Goal: Information Seeking & Learning: Learn about a topic

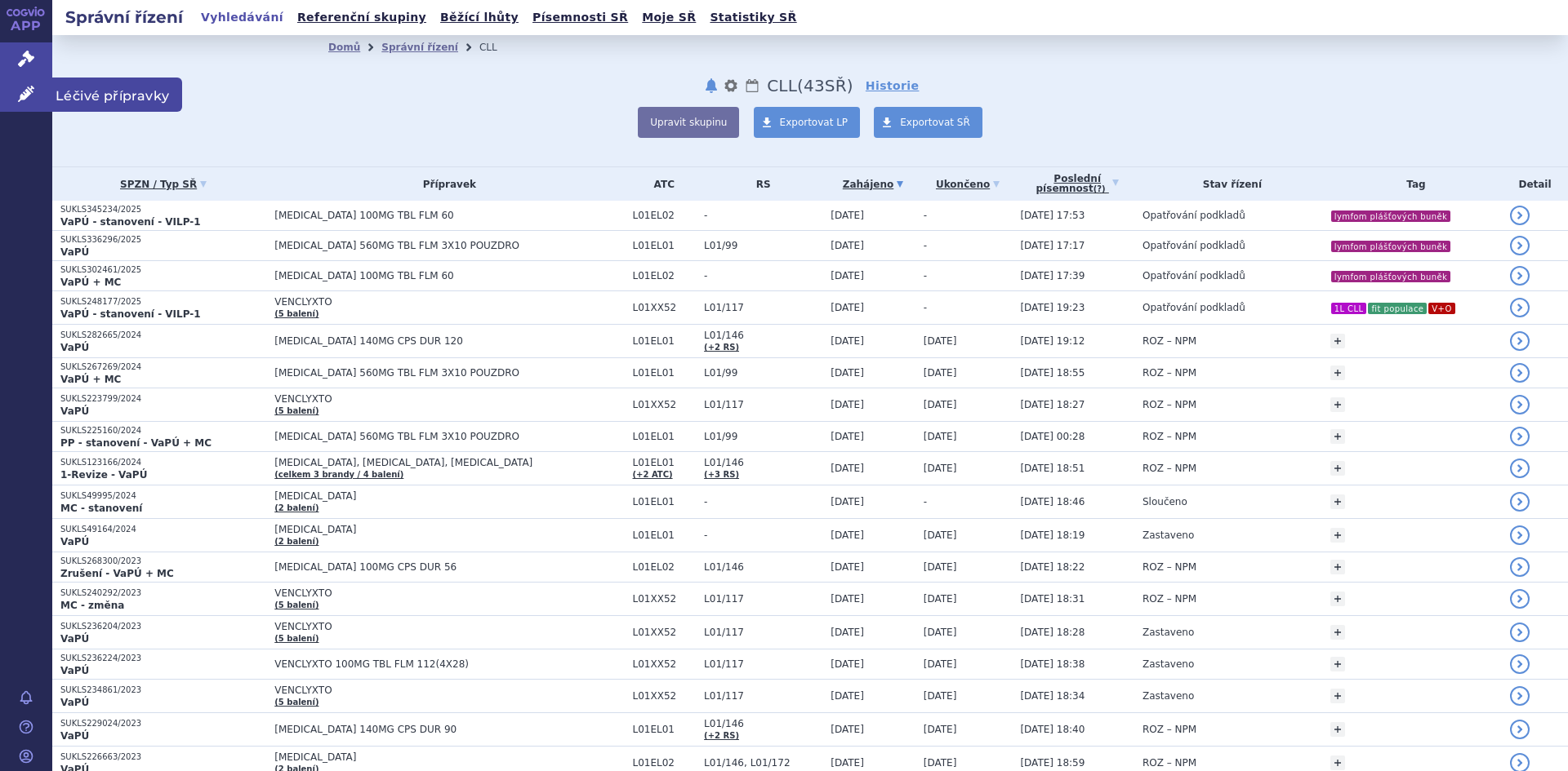
click at [34, 86] on icon at bounding box center [26, 94] width 16 height 16
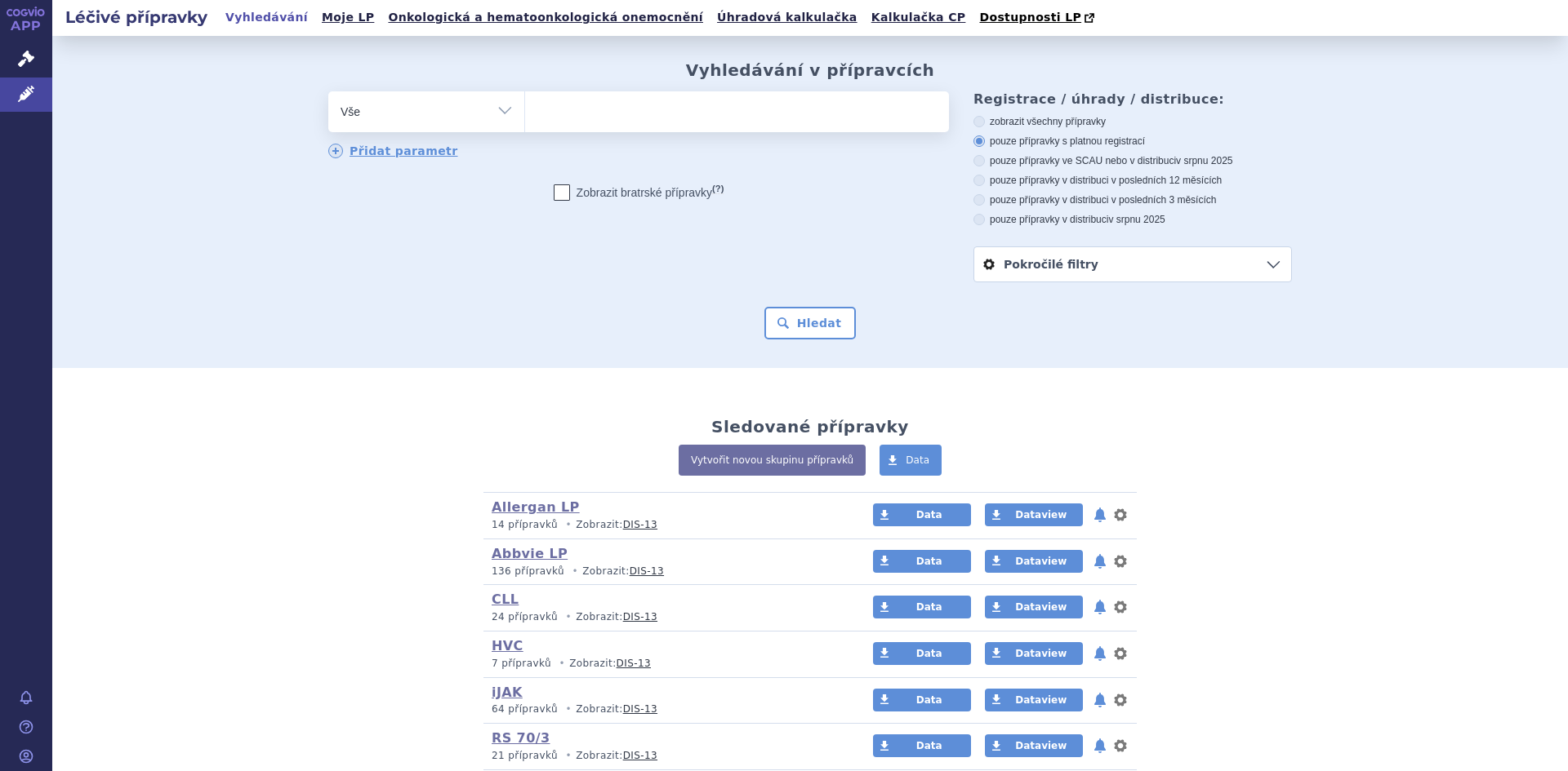
click at [611, 112] on ul at bounding box center [737, 109] width 424 height 35
click at [525, 112] on select at bounding box center [524, 111] width 1 height 41
type input "im"
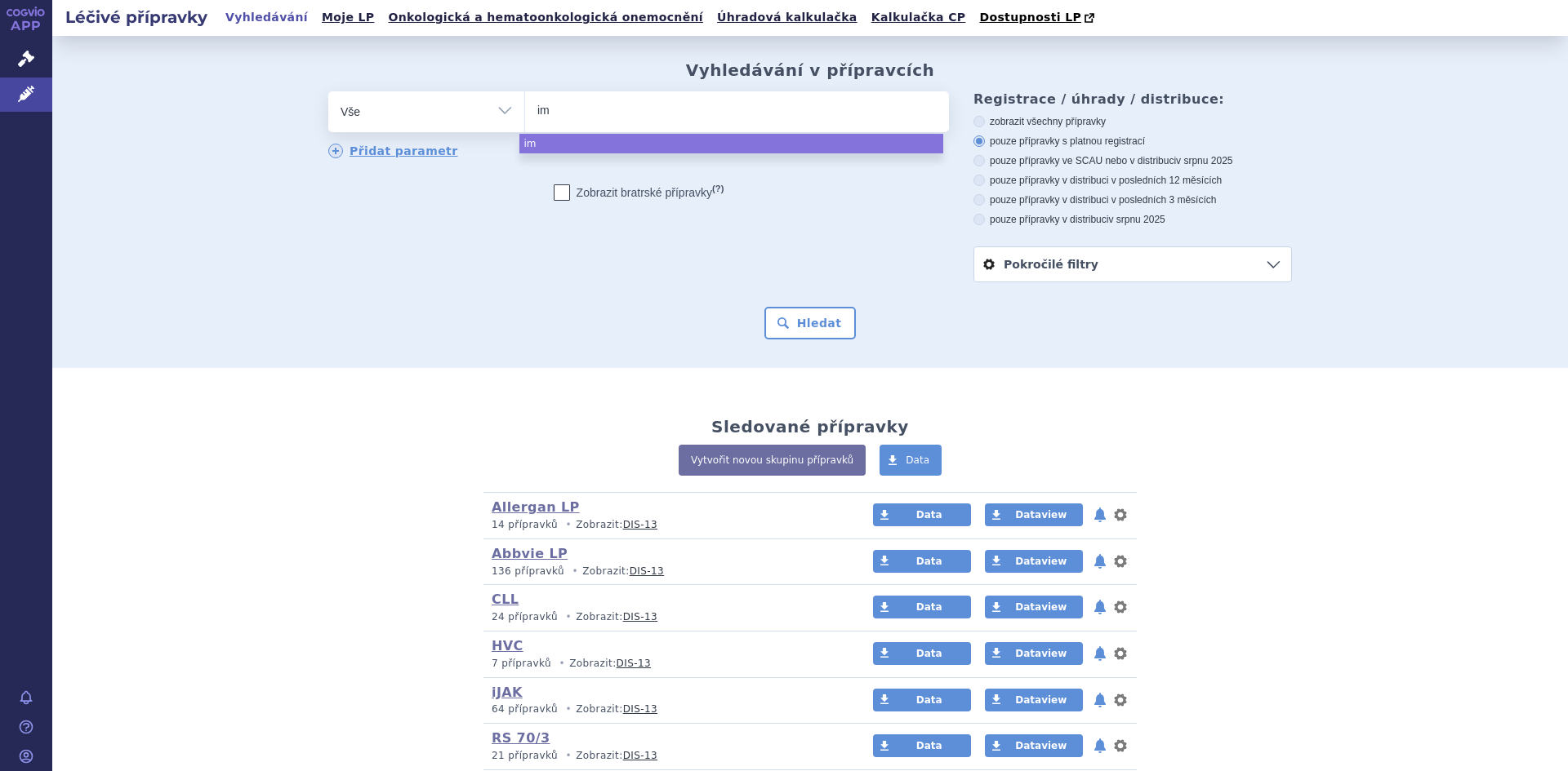
type input "imb"
type input "imbru"
type input "imbruv"
type input "imbruvic"
type input "[MEDICAL_DATA]"
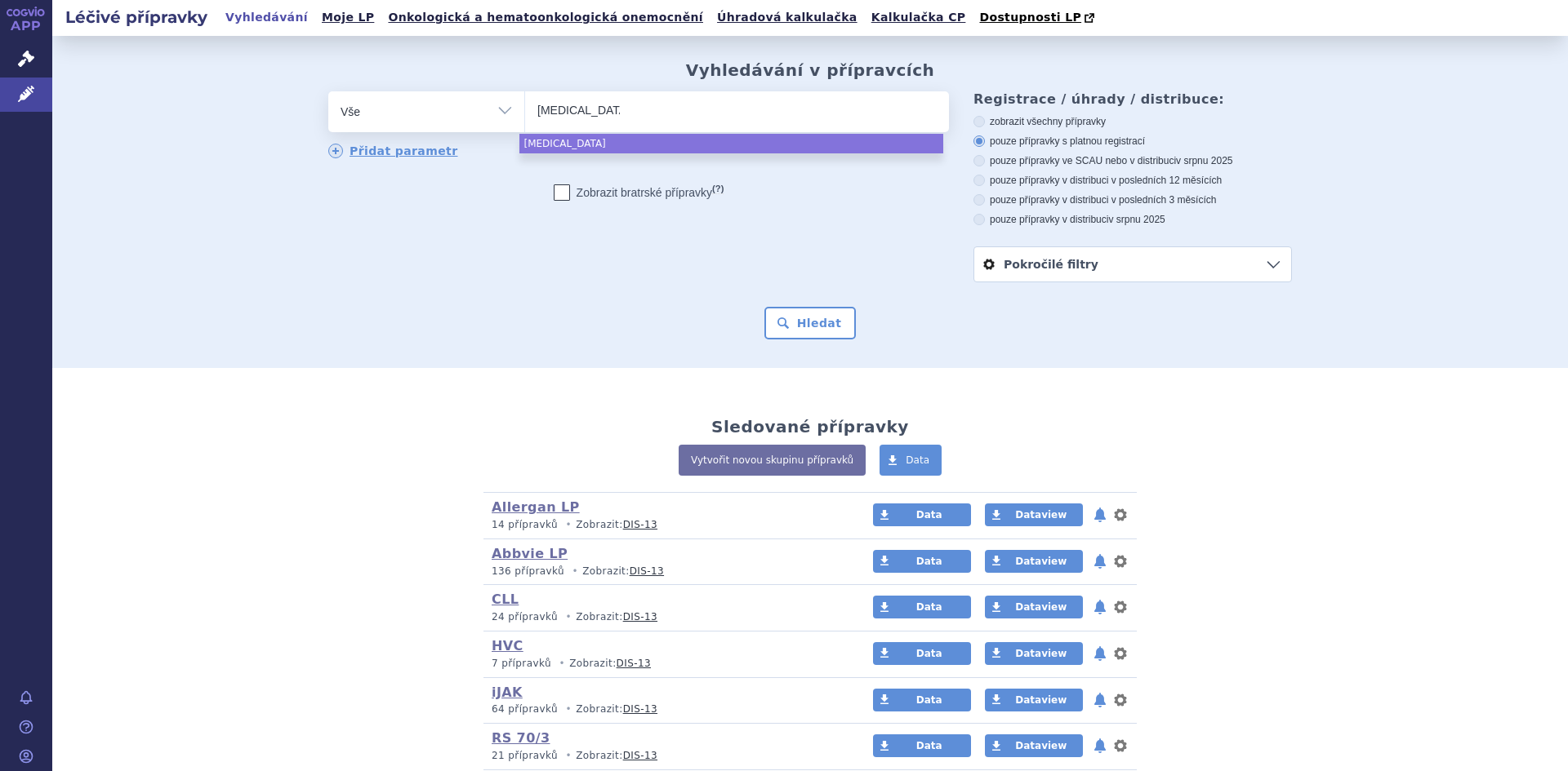
select select "[MEDICAL_DATA]"
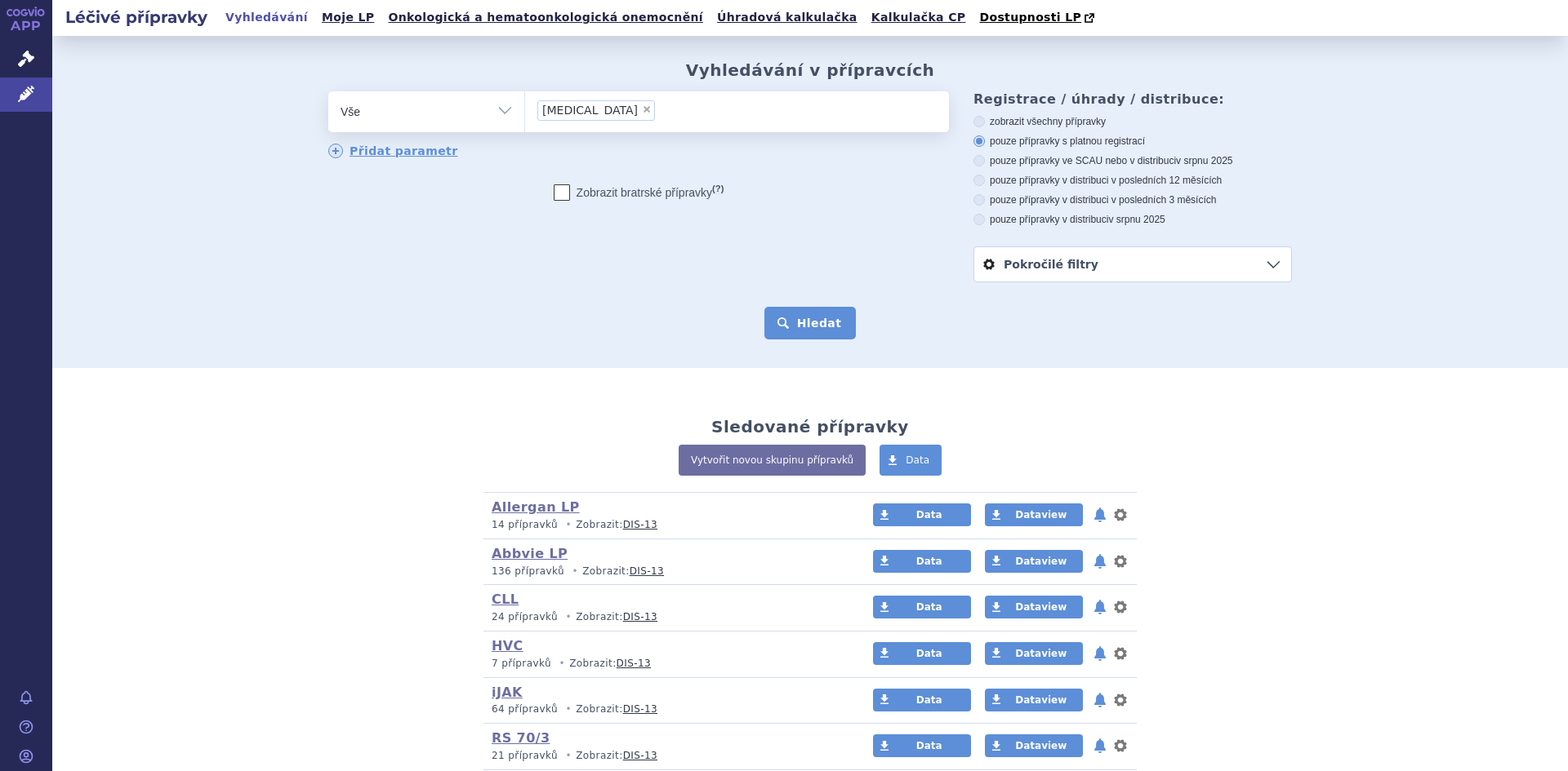
click at [797, 332] on button "Hledat" at bounding box center [810, 323] width 92 height 33
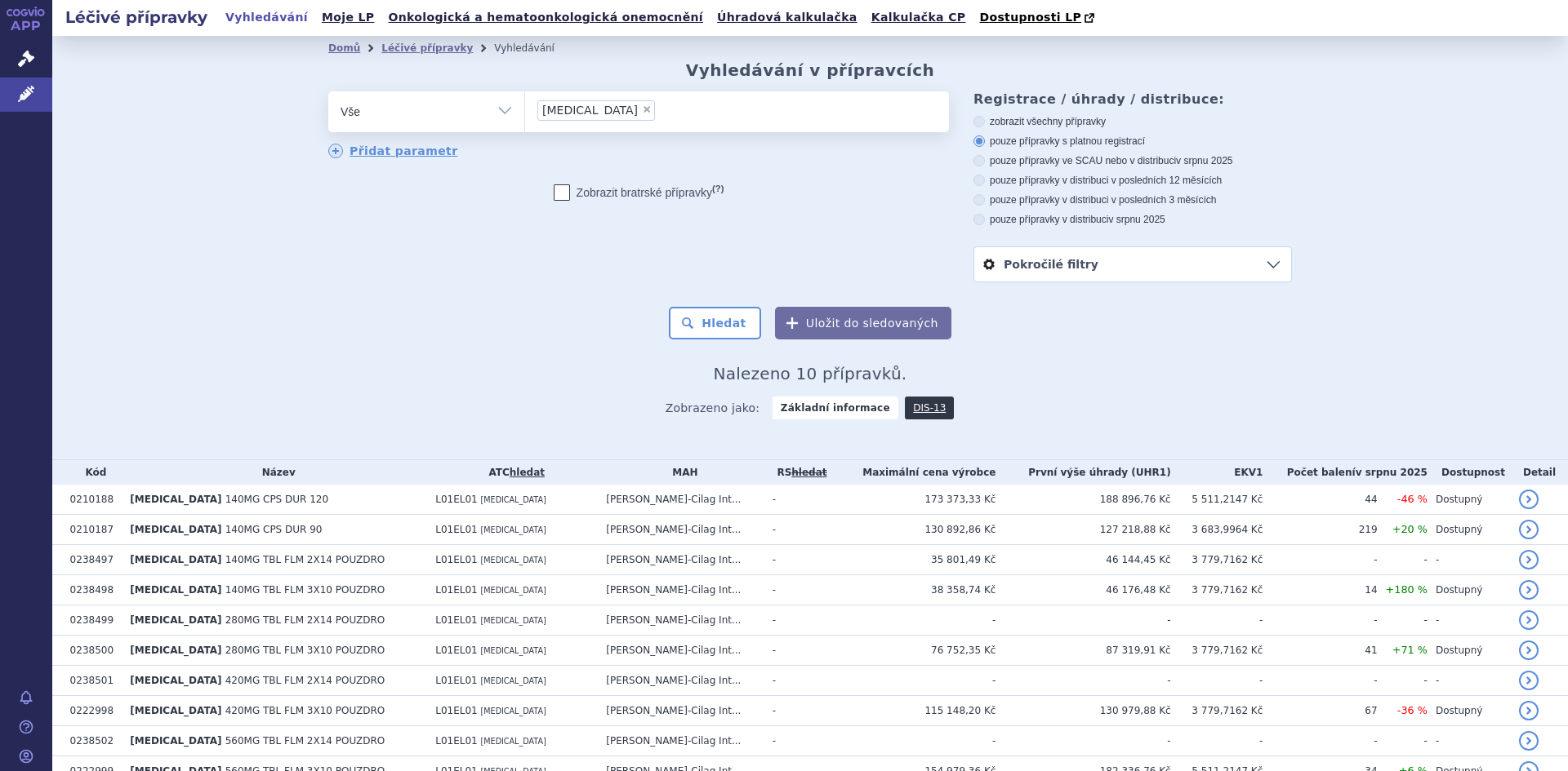
scroll to position [82, 0]
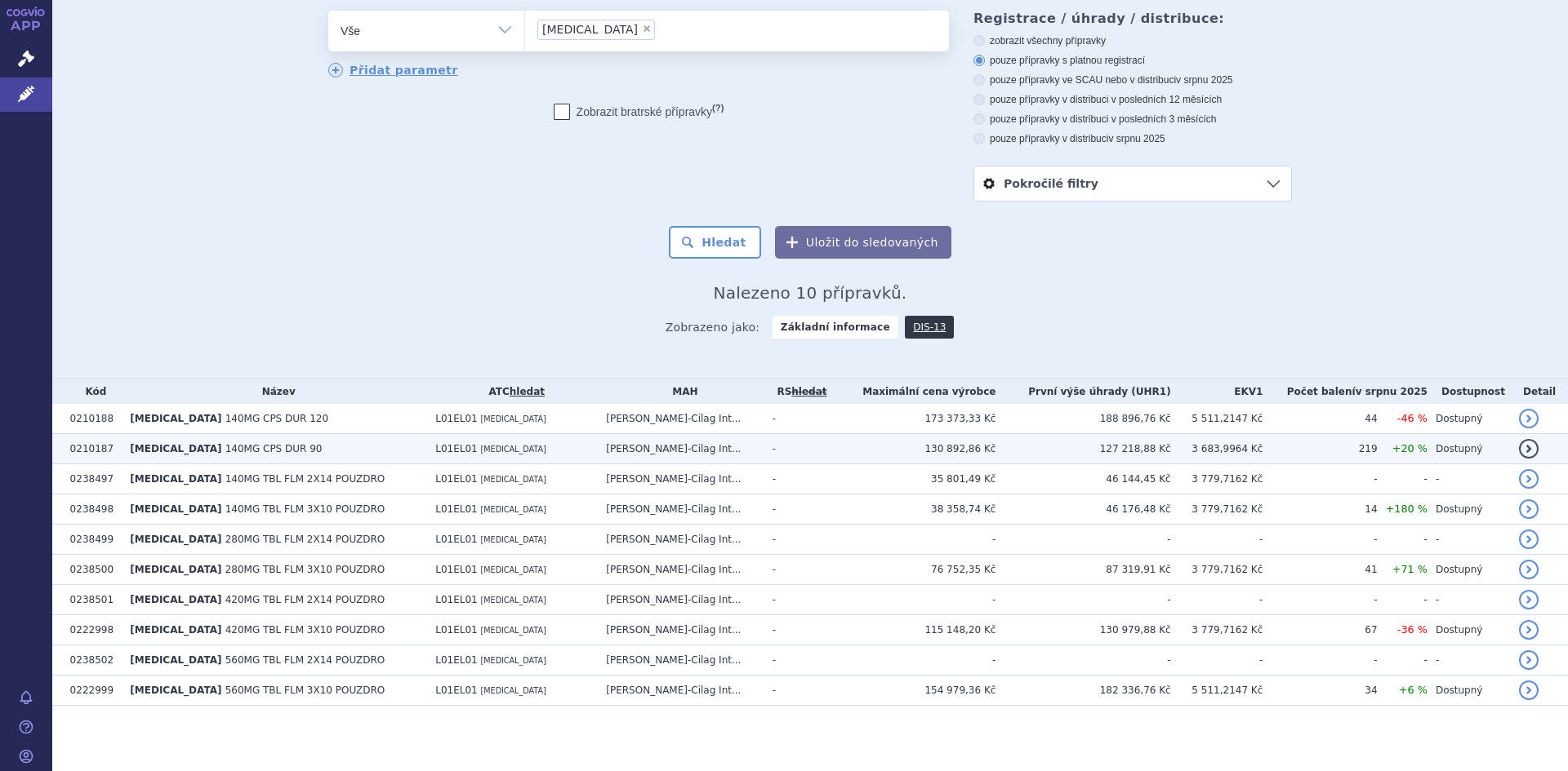
drag, startPoint x: 328, startPoint y: 451, endPoint x: 265, endPoint y: 435, distance: 65.0
click at [265, 435] on td "IMBRUVICA 140MG CPS DUR 90" at bounding box center [274, 449] width 305 height 30
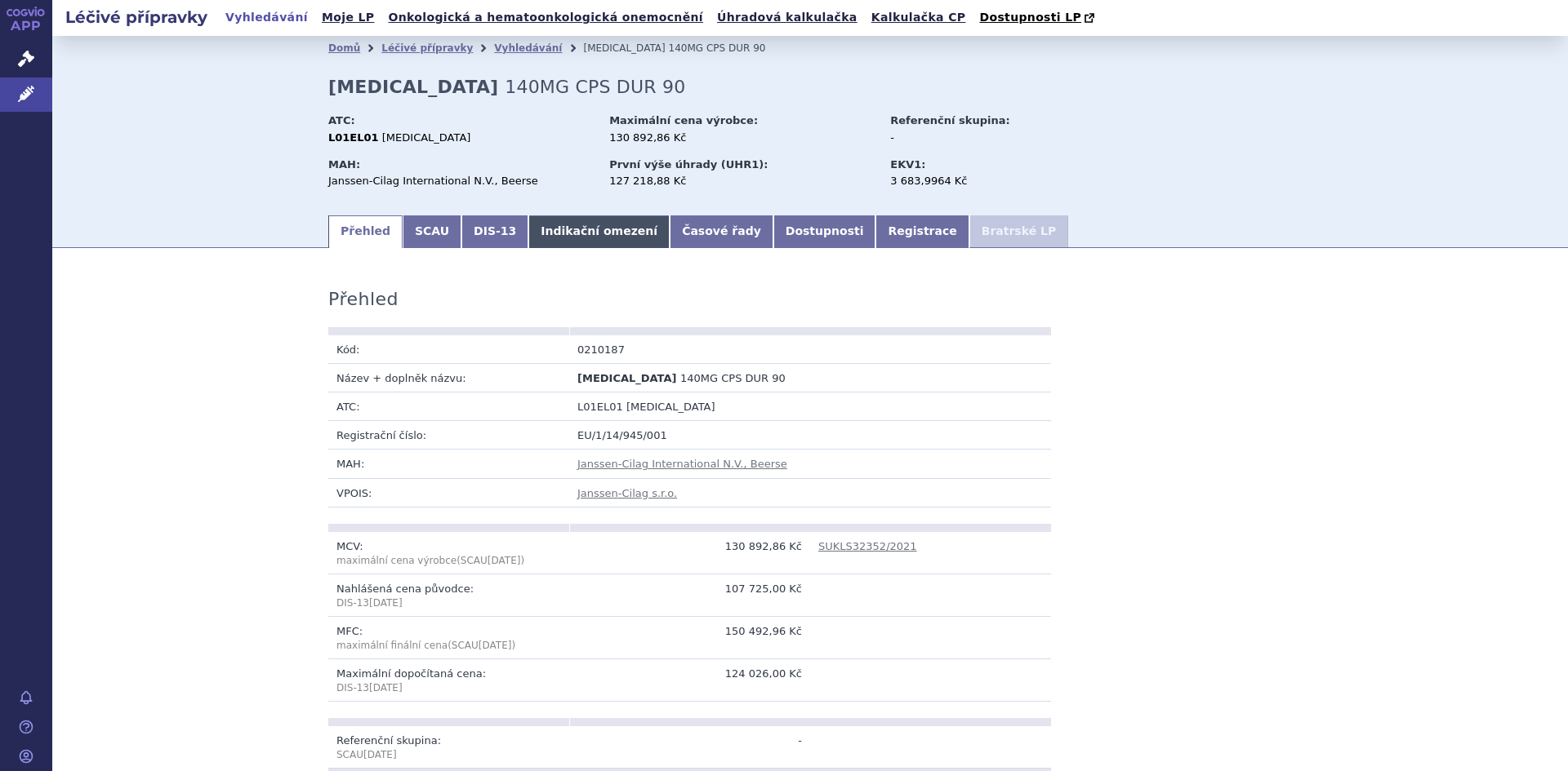
click at [556, 231] on link "Indikační omezení" at bounding box center [599, 232] width 141 height 33
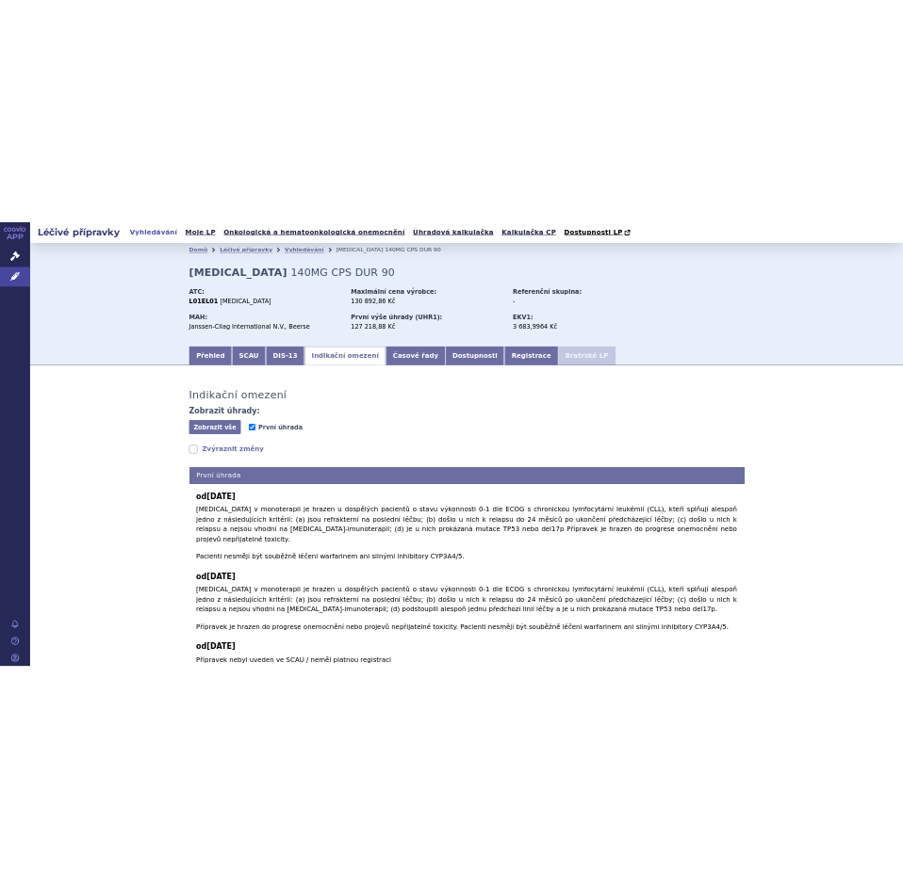
scroll to position [80, 0]
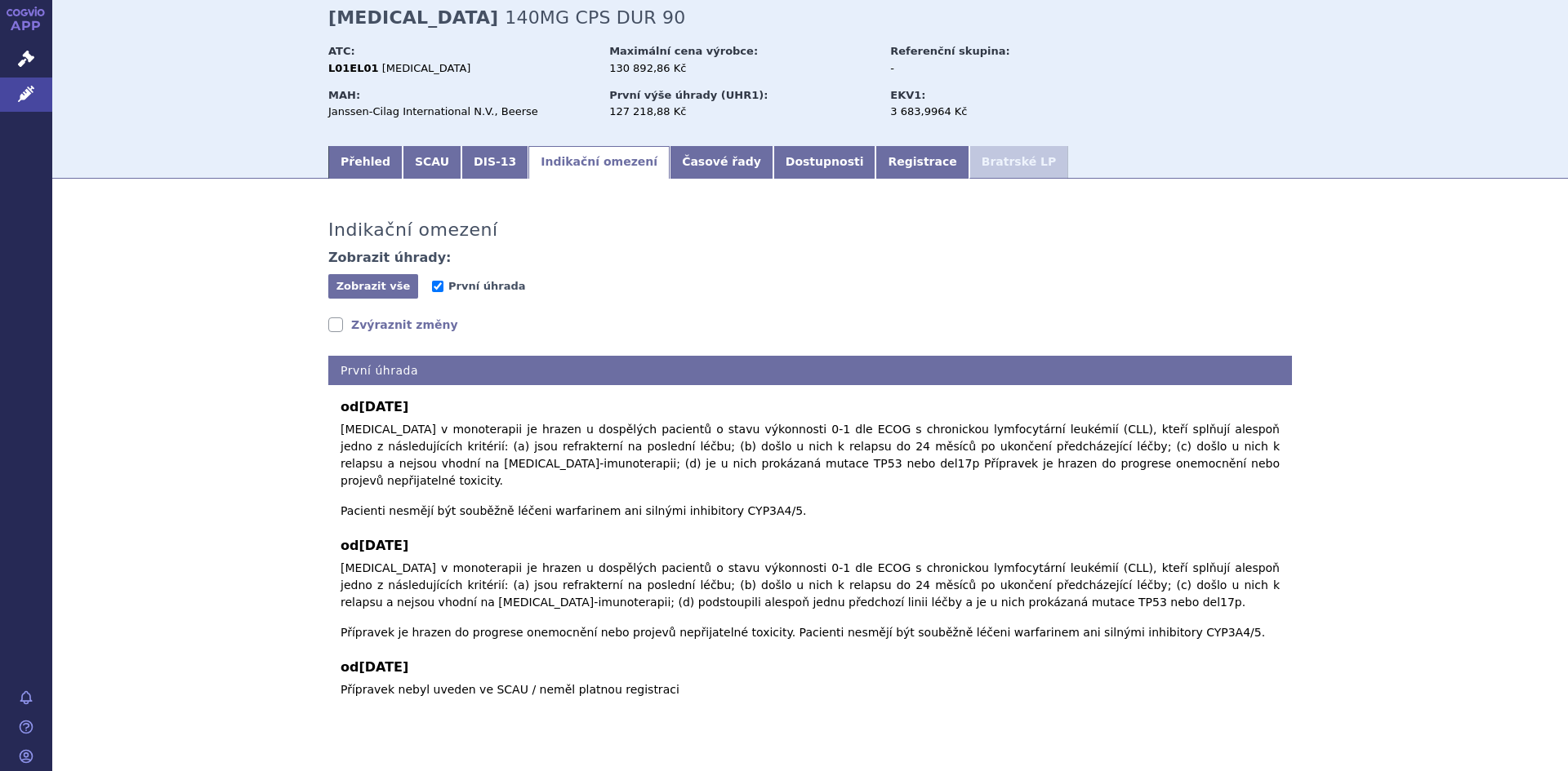
click at [560, 308] on div "Indikační omezení Zobrazit úhrady: Zobrazit vše Skrýt vše První úhrada Zvýrazni…" at bounding box center [810, 455] width 1029 height 520
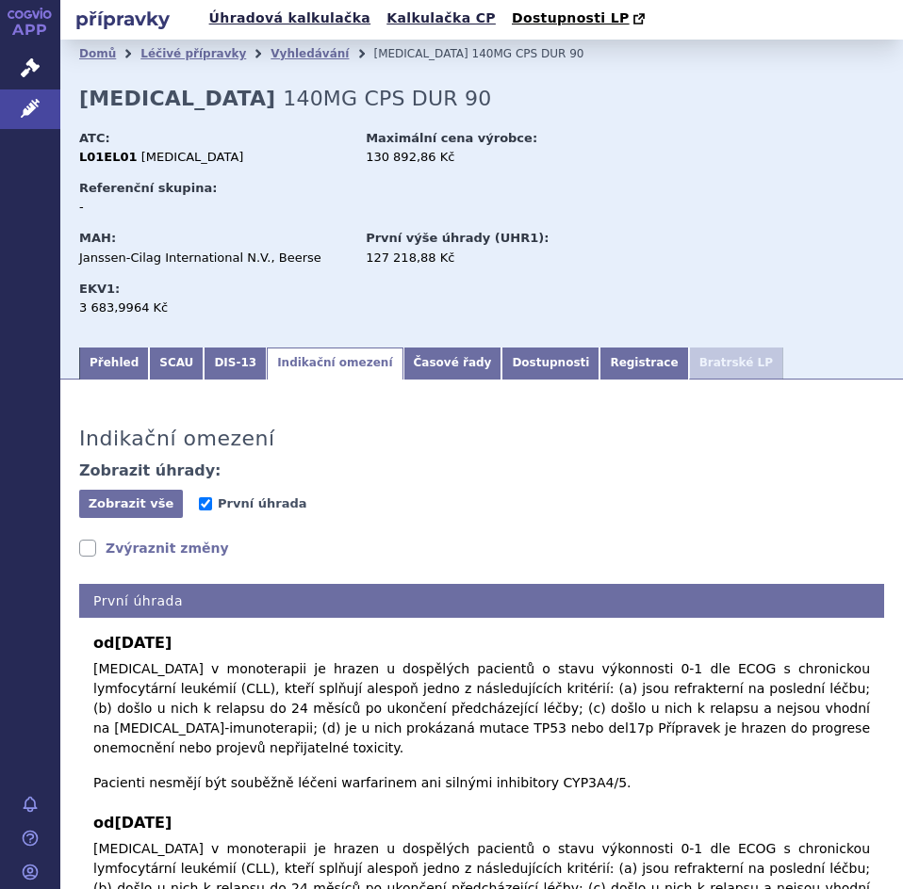
scroll to position [0, 0]
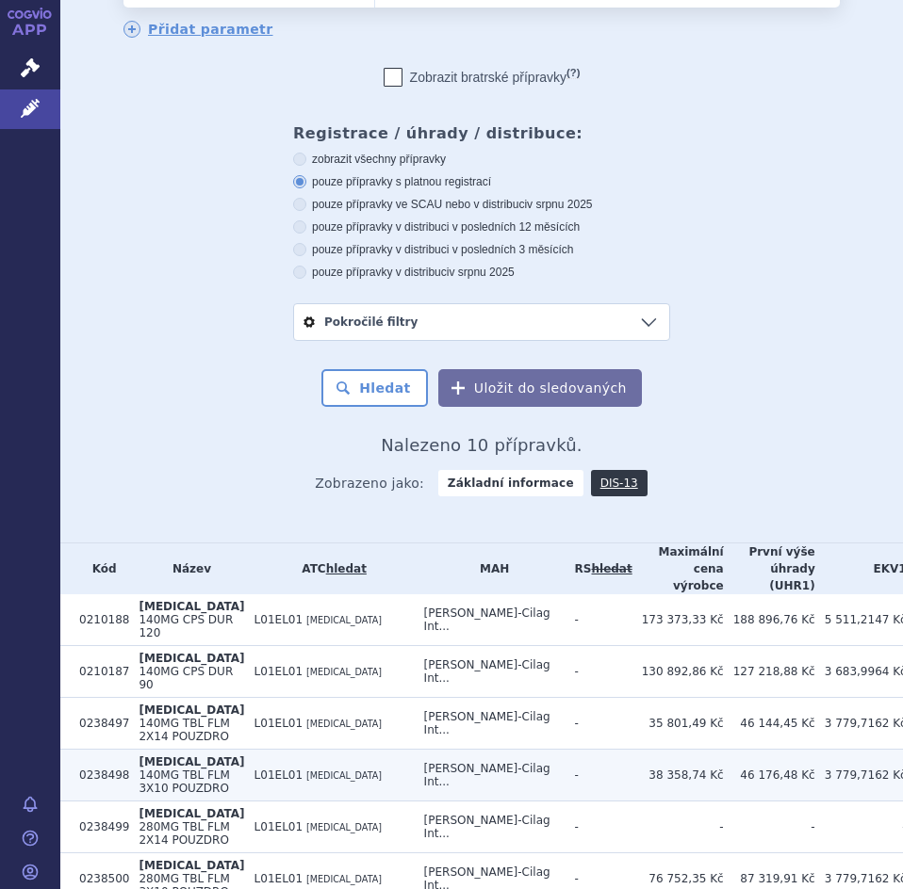
scroll to position [283, 0]
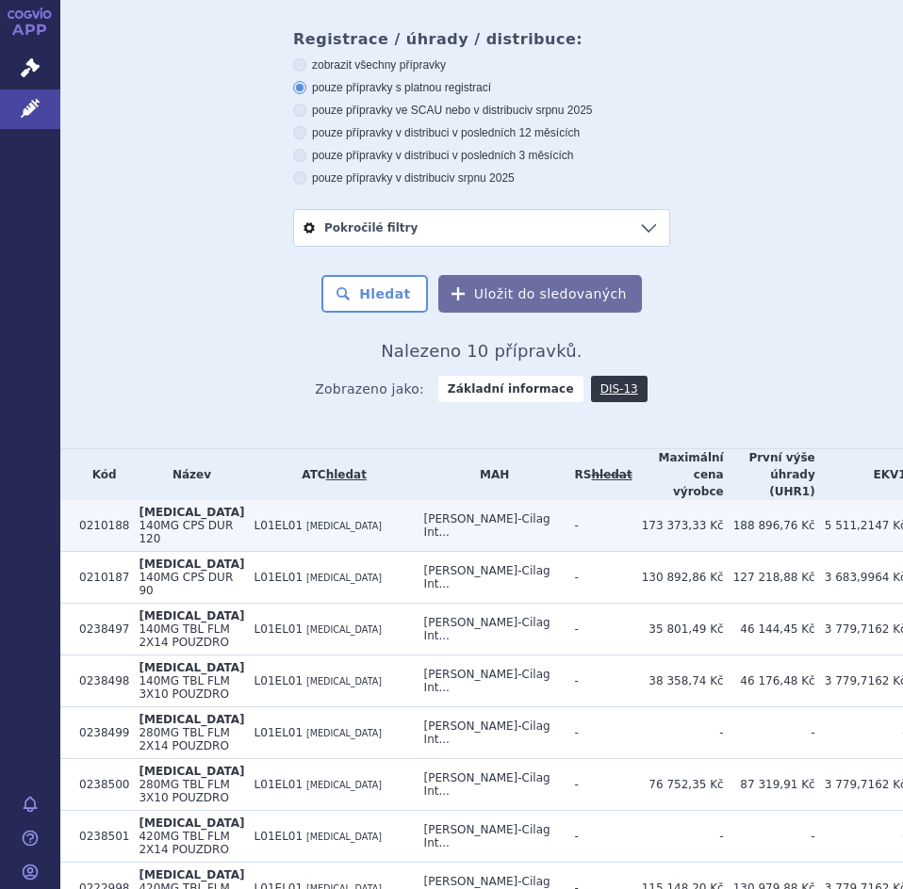
click at [254, 519] on span "L01EL01" at bounding box center [278, 525] width 49 height 13
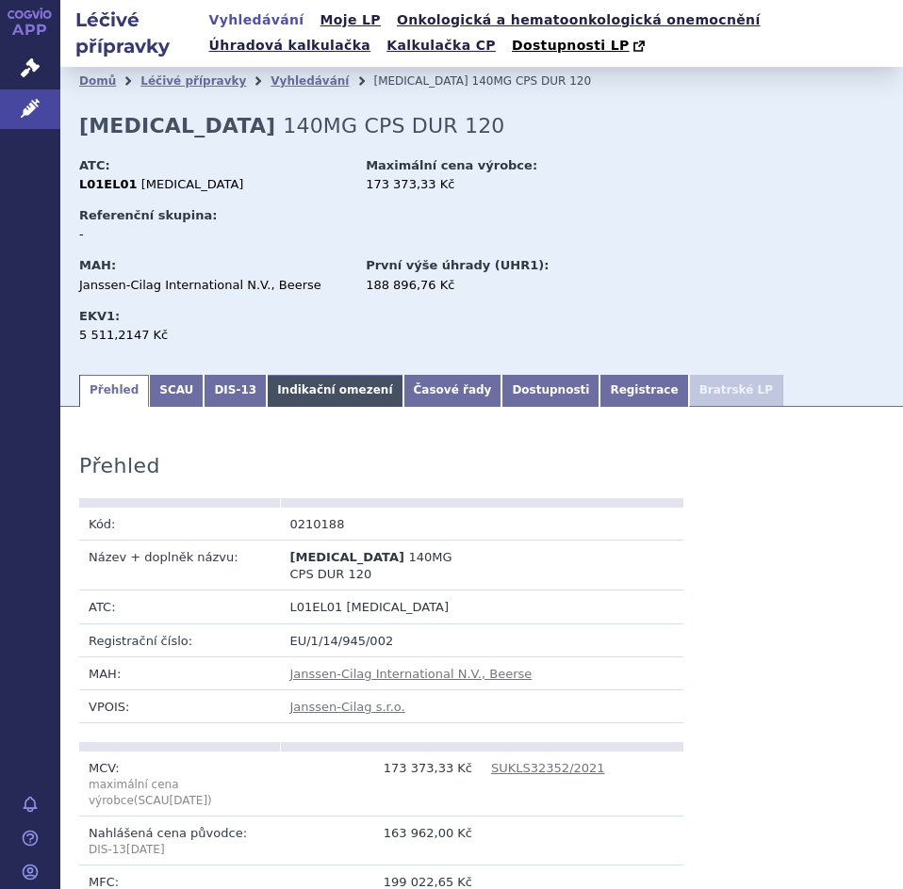
click at [274, 397] on link "Indikační omezení" at bounding box center [335, 391] width 136 height 32
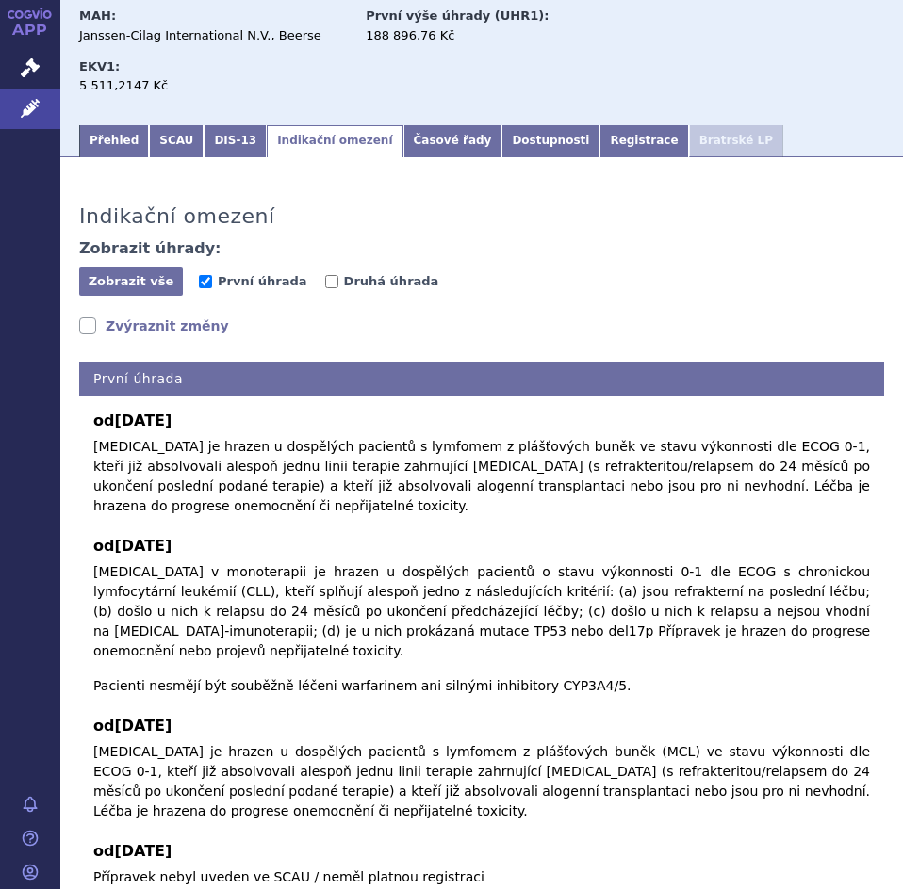
scroll to position [283, 0]
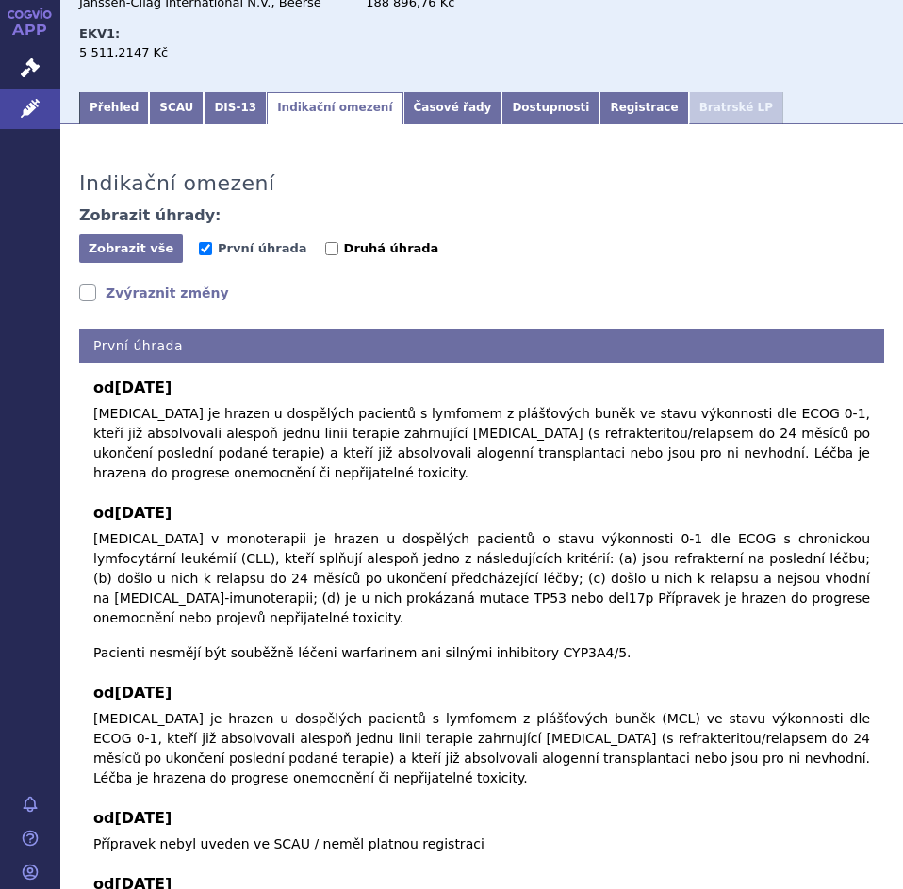
click at [325, 250] on input "Druhá úhrada" at bounding box center [331, 248] width 13 height 13
checkbox input "true"
click at [267, 245] on span "První úhrada" at bounding box center [262, 248] width 89 height 14
click at [212, 245] on input "První úhrada" at bounding box center [205, 248] width 13 height 13
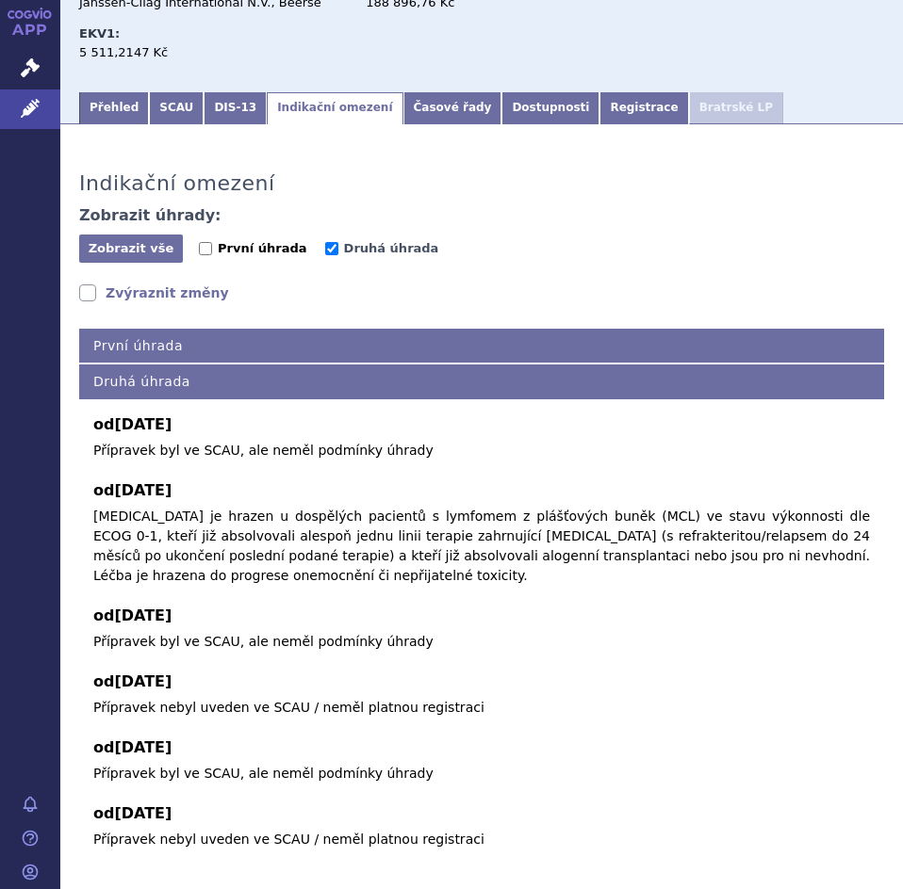
click at [267, 245] on span "První úhrada" at bounding box center [262, 248] width 89 height 14
click at [212, 245] on input "První úhrada" at bounding box center [205, 248] width 13 height 13
checkbox input "true"
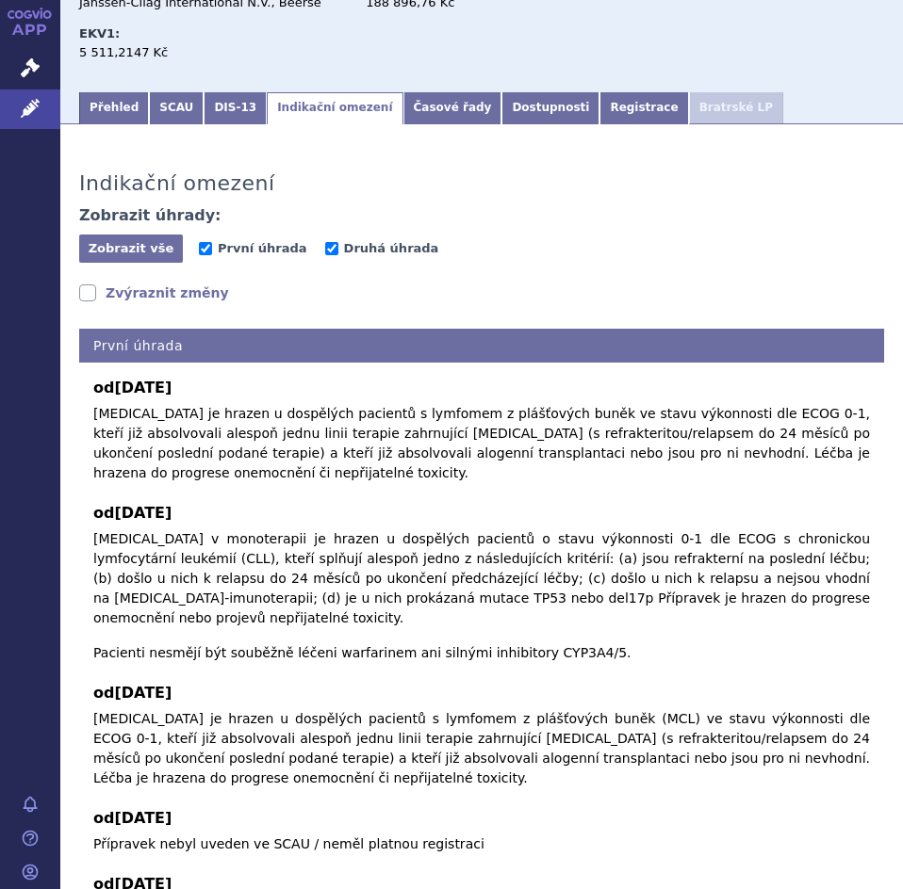
click at [292, 248] on span "První úhrada" at bounding box center [262, 250] width 126 height 18
click at [325, 248] on input "Druhá úhrada" at bounding box center [331, 248] width 13 height 13
checkbox input "false"
click at [194, 289] on link "Zvýraznit změny" at bounding box center [154, 293] width 150 height 19
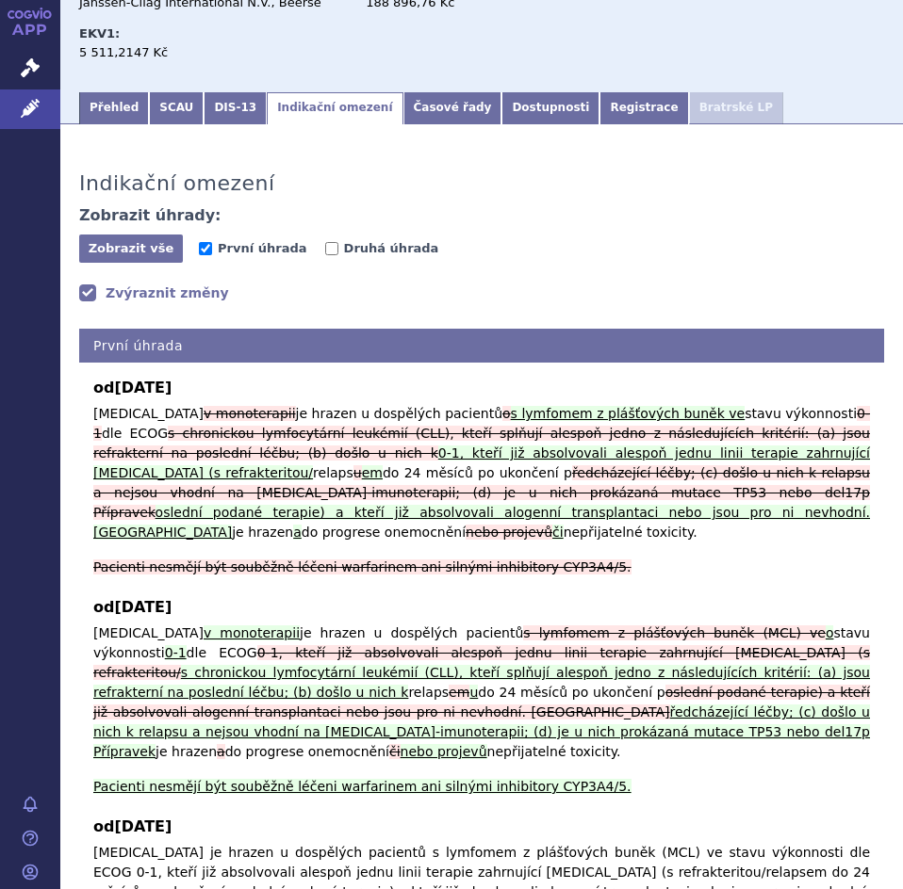
click at [194, 289] on link "Zvýraznit změny" at bounding box center [154, 293] width 150 height 19
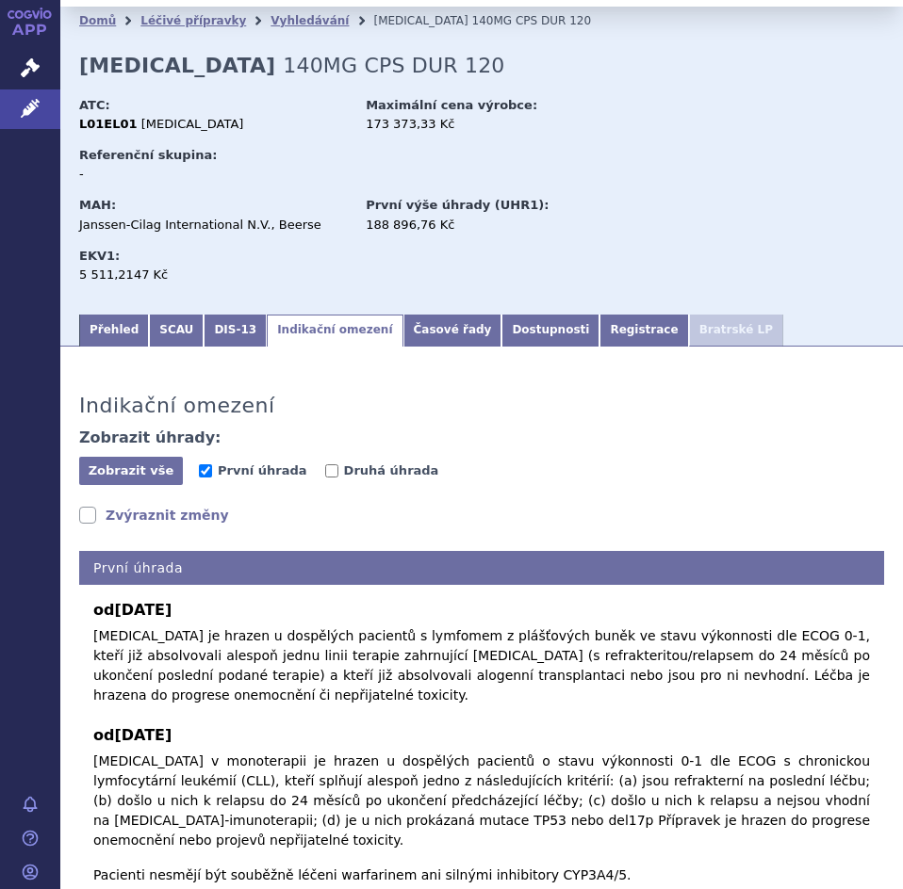
scroll to position [0, 0]
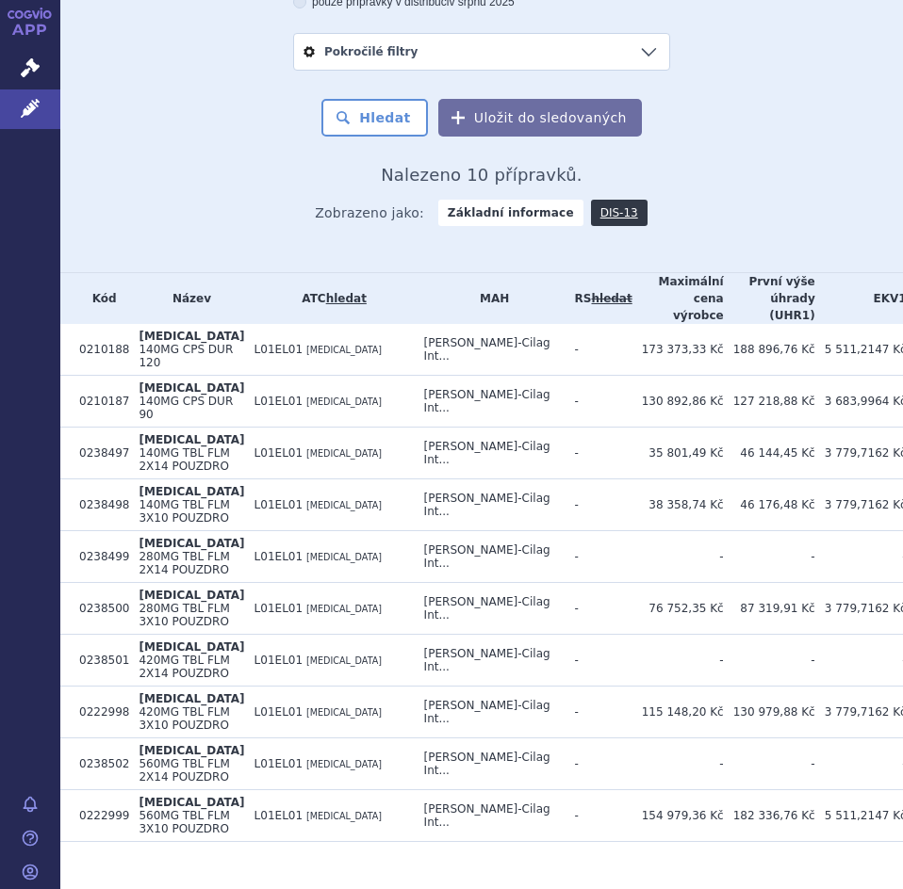
scroll to position [471, 0]
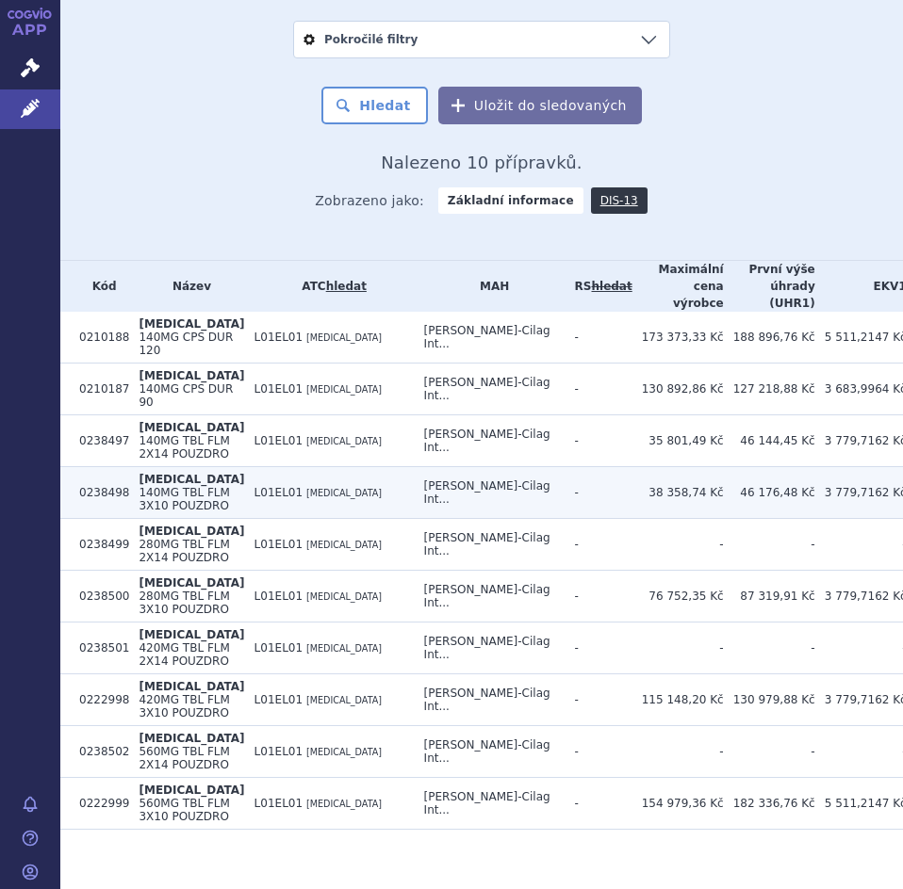
click at [286, 519] on td "L01EL01 [MEDICAL_DATA]" at bounding box center [330, 493] width 170 height 52
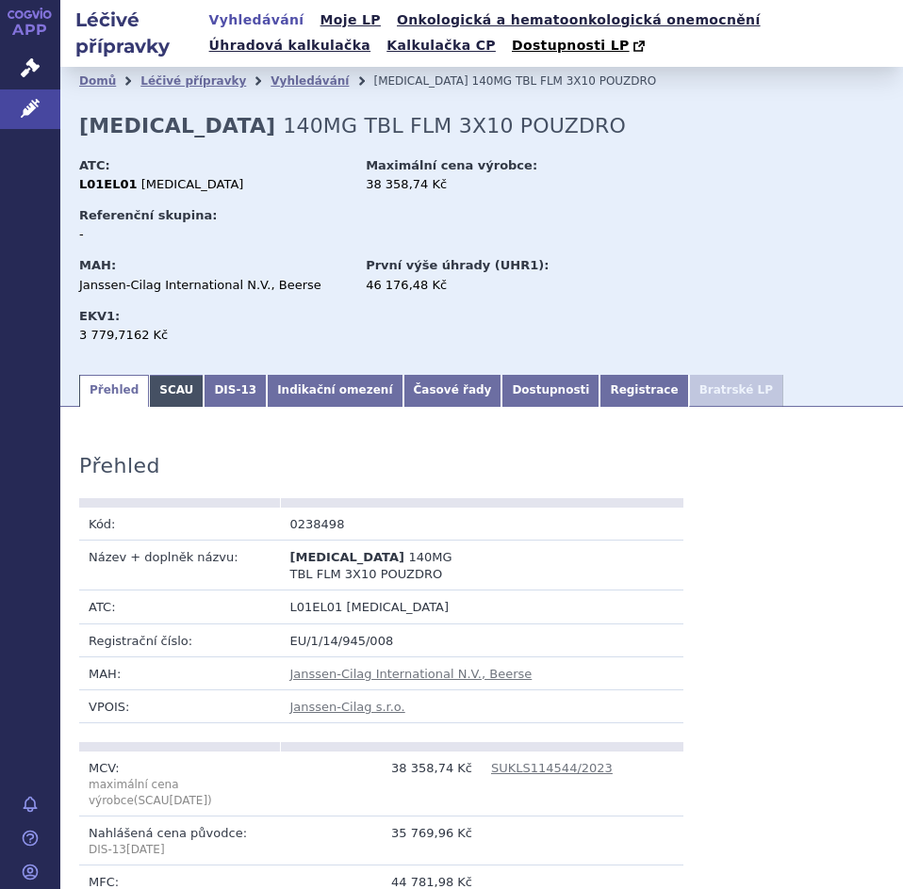
click at [171, 393] on link "SCAU" at bounding box center [176, 391] width 55 height 32
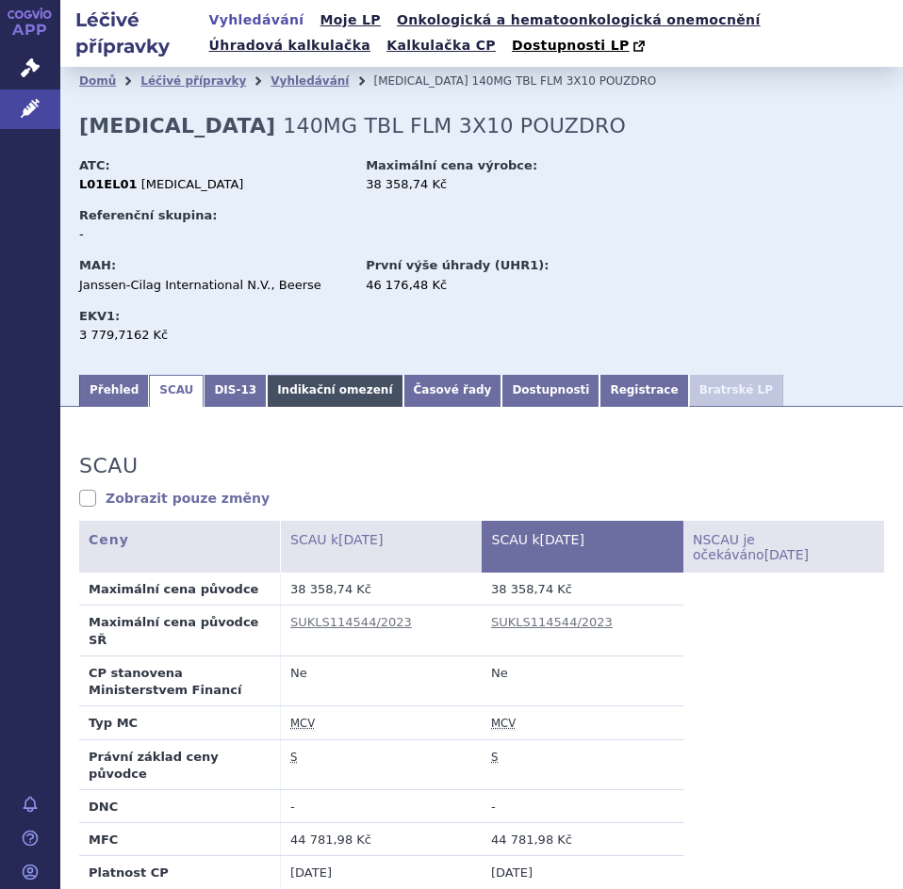
click at [284, 389] on link "Indikační omezení" at bounding box center [335, 391] width 136 height 32
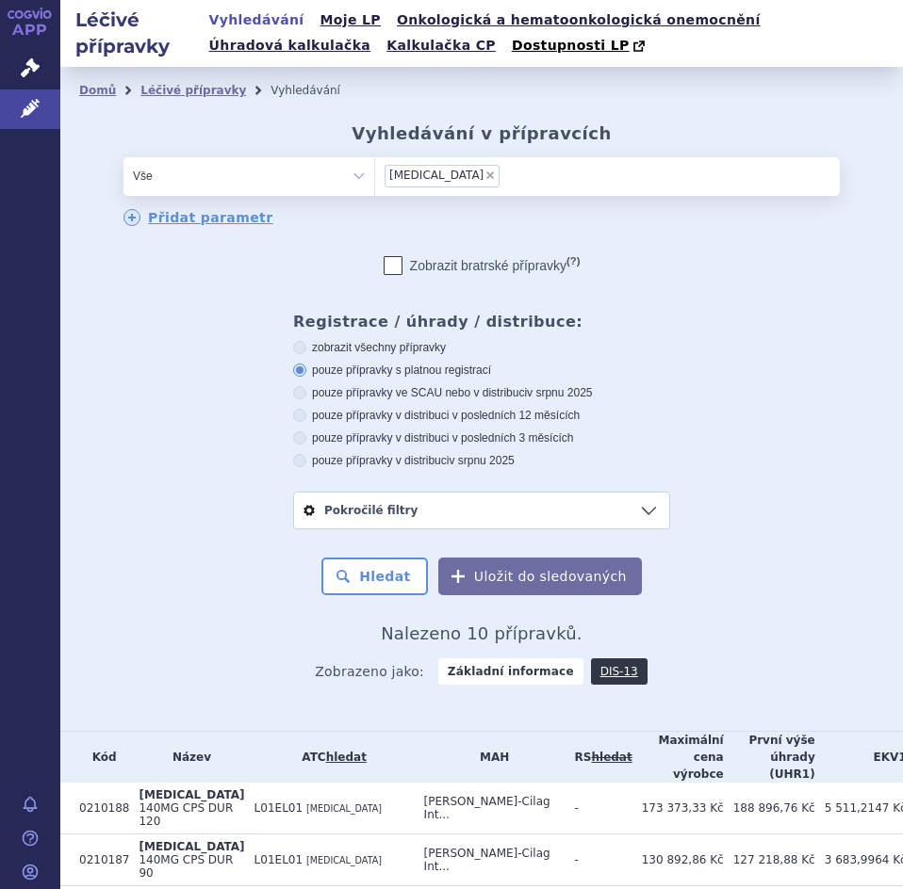
scroll to position [608, 0]
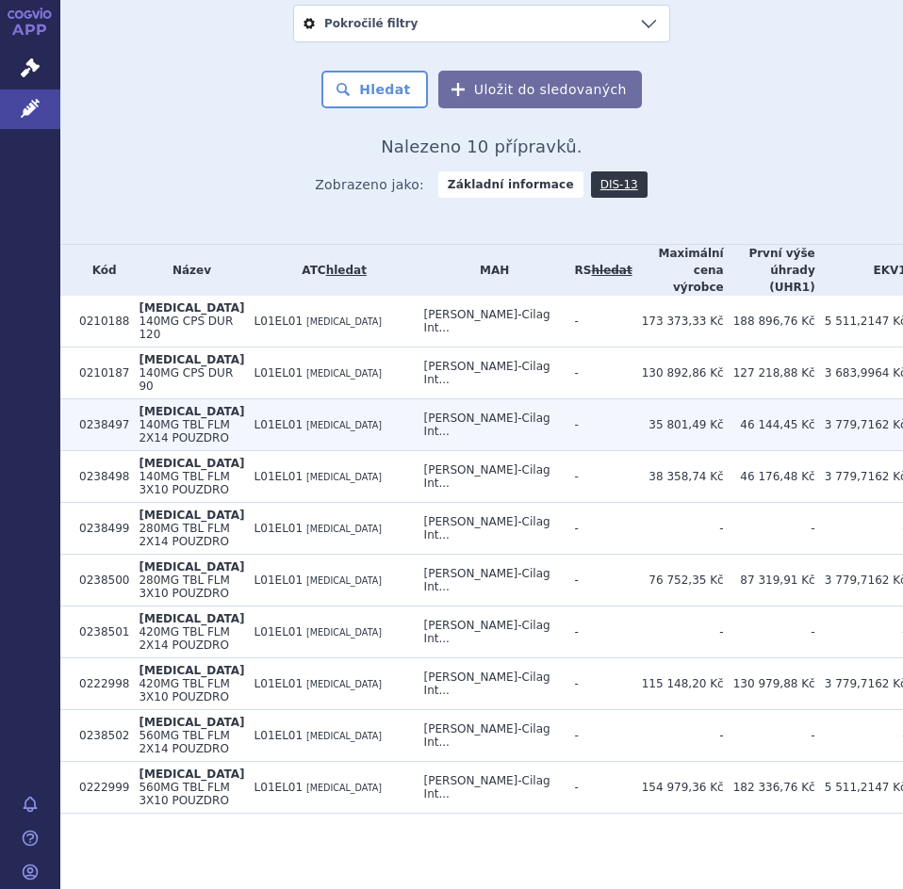
click at [183, 399] on td "[MEDICAL_DATA] 140MG TBL FLM 2X14 POUZDRO" at bounding box center [186, 425] width 115 height 52
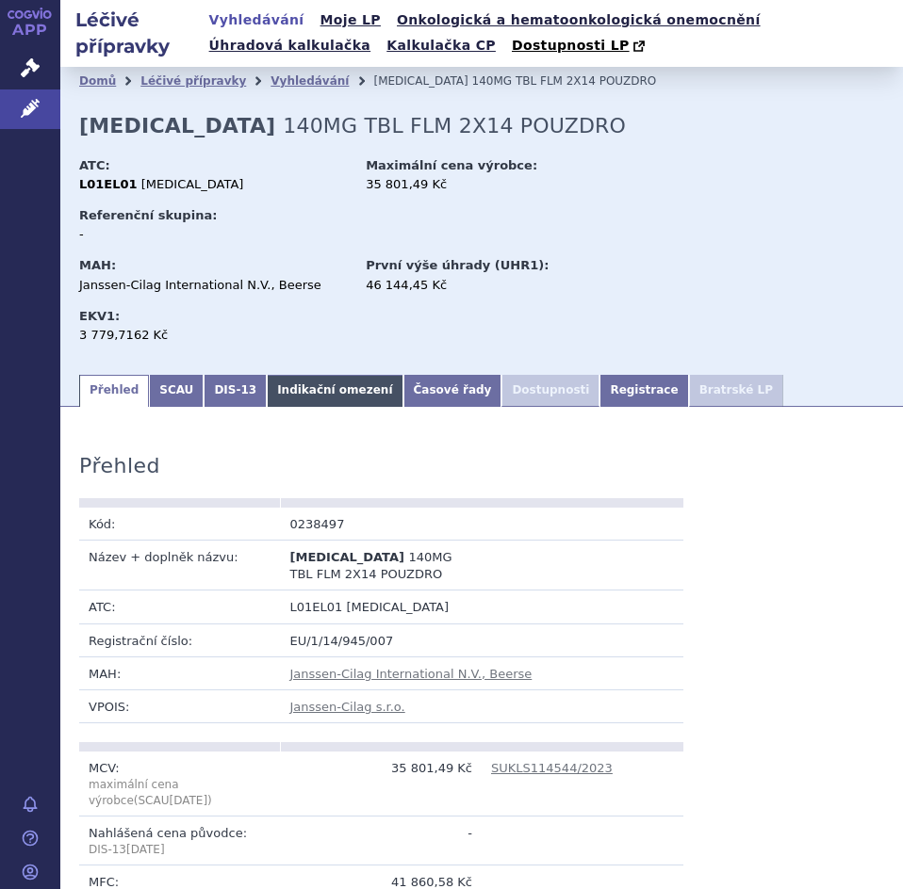
click at [301, 399] on link "Indikační omezení" at bounding box center [335, 391] width 136 height 32
